Goal: Information Seeking & Learning: Learn about a topic

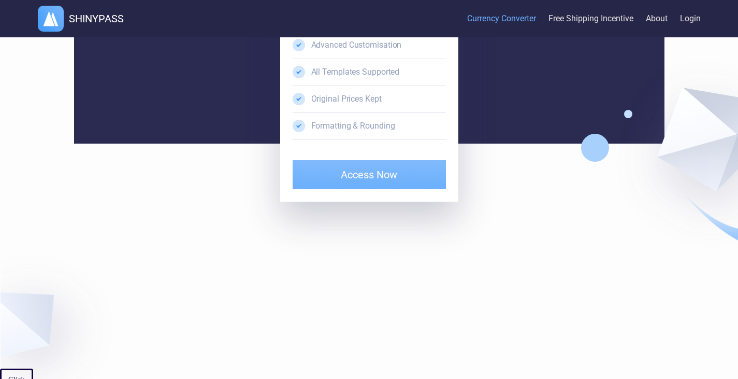
scroll to position [2483, 0]
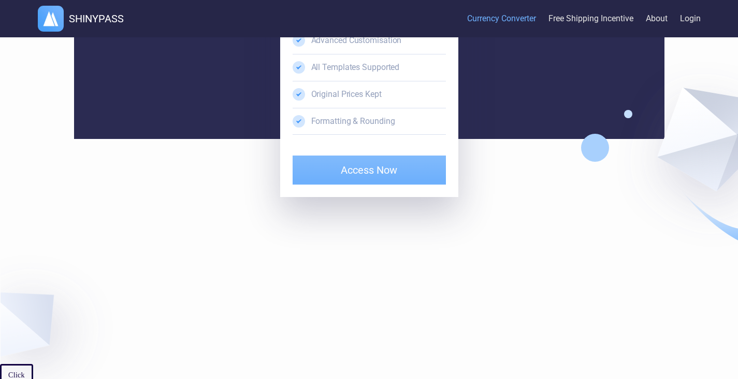
click at [678, 21] on div "Currency Converter Free Shipping Incentive About Login" at bounding box center [417, 18] width 567 height 37
click at [684, 21] on link "Login" at bounding box center [690, 19] width 21 height 32
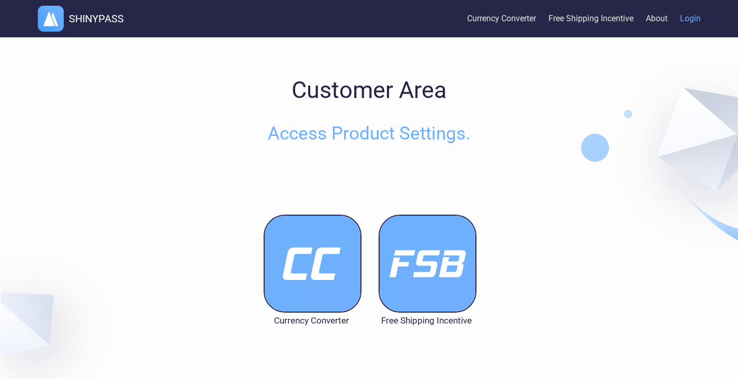
scroll to position [35, 0]
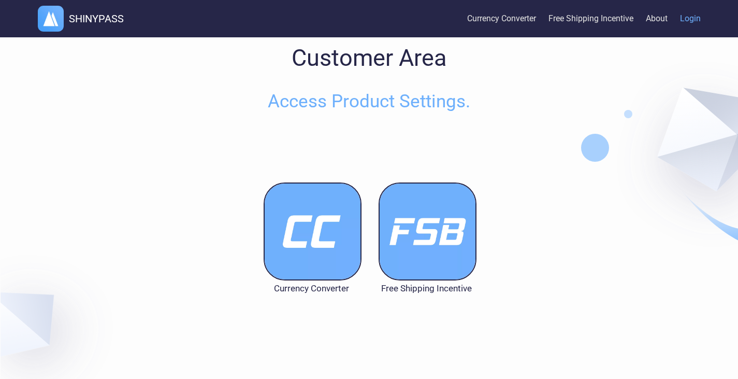
click at [316, 236] on img at bounding box center [313, 231] width 98 height 98
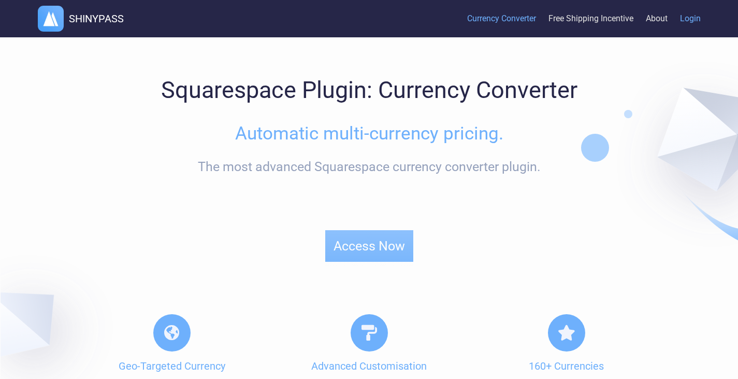
click at [696, 21] on link "Login" at bounding box center [690, 19] width 21 height 32
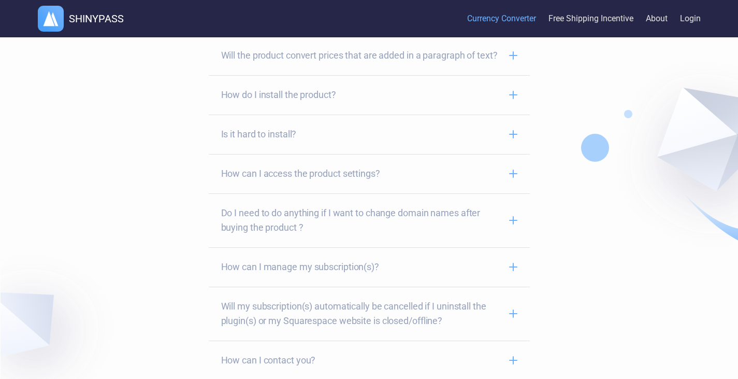
scroll to position [1729, 0]
click at [430, 273] on span "How can I manage my subscription(s)?" at bounding box center [361, 265] width 280 height 15
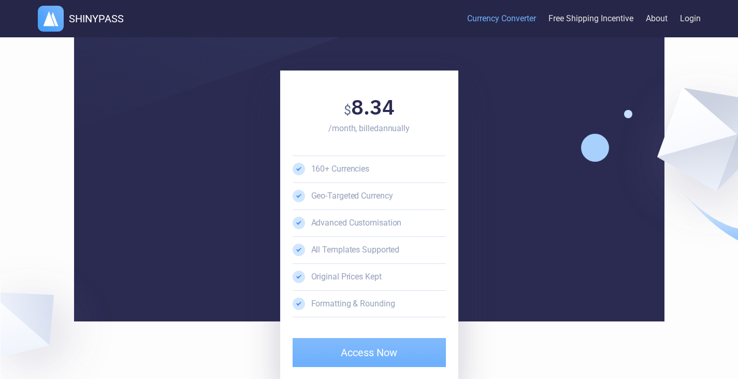
scroll to position [2327, 0]
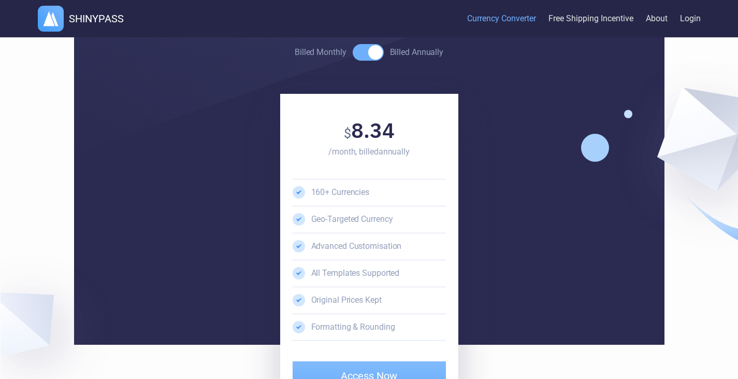
click at [369, 61] on span at bounding box center [368, 52] width 31 height 17
click at [295, 52] on input "Billed Monthly Billed Annually" at bounding box center [294, 52] width 1 height 1
click at [369, 61] on span at bounding box center [368, 52] width 31 height 17
click at [295, 52] on input "Billed Monthly Billed Annually" at bounding box center [294, 52] width 1 height 1
checkbox input "true"
